Goal: Transaction & Acquisition: Purchase product/service

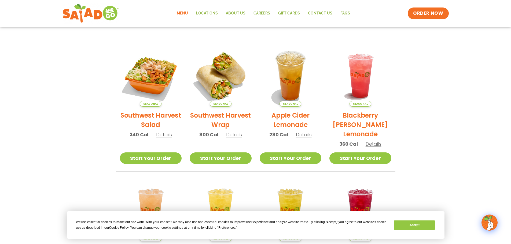
scroll to position [27, 0]
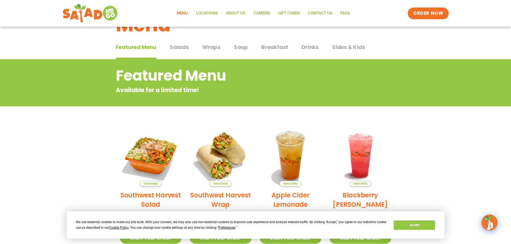
click at [190, 47] on div "Featured Menu Featured Menu Salads Salads Wraps Wraps Soup Soup Breakfast Break…" at bounding box center [255, 50] width 279 height 18
click at [232, 47] on div "Featured Menu Featured Menu Salads Salads Wraps Wraps Soup Soup Breakfast Break…" at bounding box center [255, 50] width 279 height 18
click at [208, 50] on span "Wraps" at bounding box center [211, 47] width 18 height 8
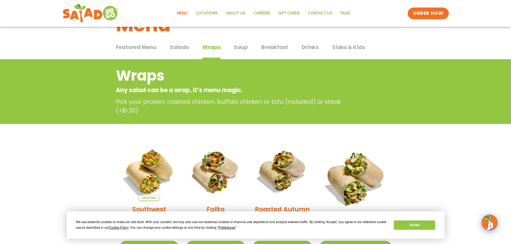
click at [246, 49] on span "Soup" at bounding box center [241, 47] width 14 height 8
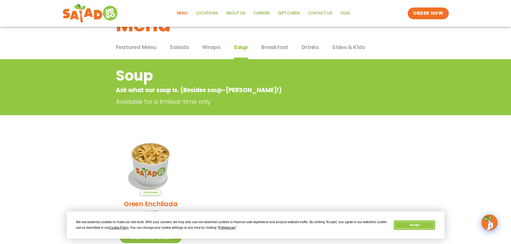
click at [418, 225] on button "Accept" at bounding box center [414, 225] width 41 height 9
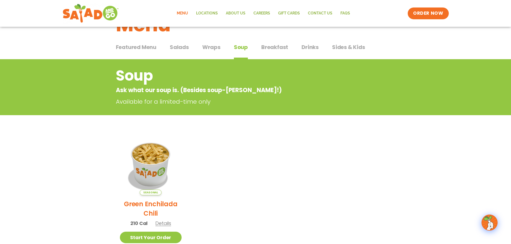
click at [282, 48] on span "Breakfast" at bounding box center [274, 47] width 27 height 8
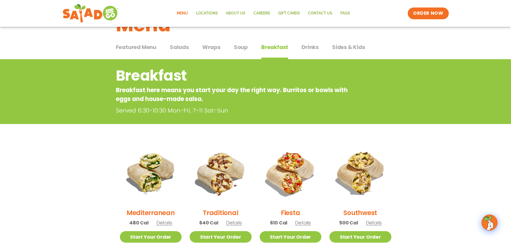
click at [339, 47] on span "Sides & Kids" at bounding box center [348, 47] width 33 height 8
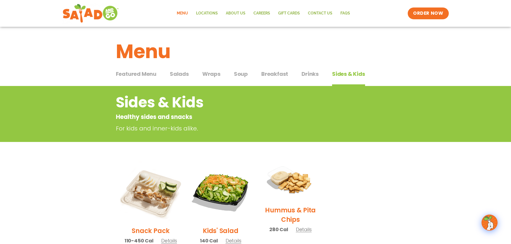
click at [186, 73] on span "Salads" at bounding box center [179, 74] width 19 height 8
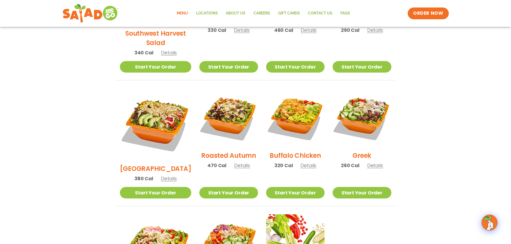
scroll to position [295, 0]
